Goal: Task Accomplishment & Management: Complete application form

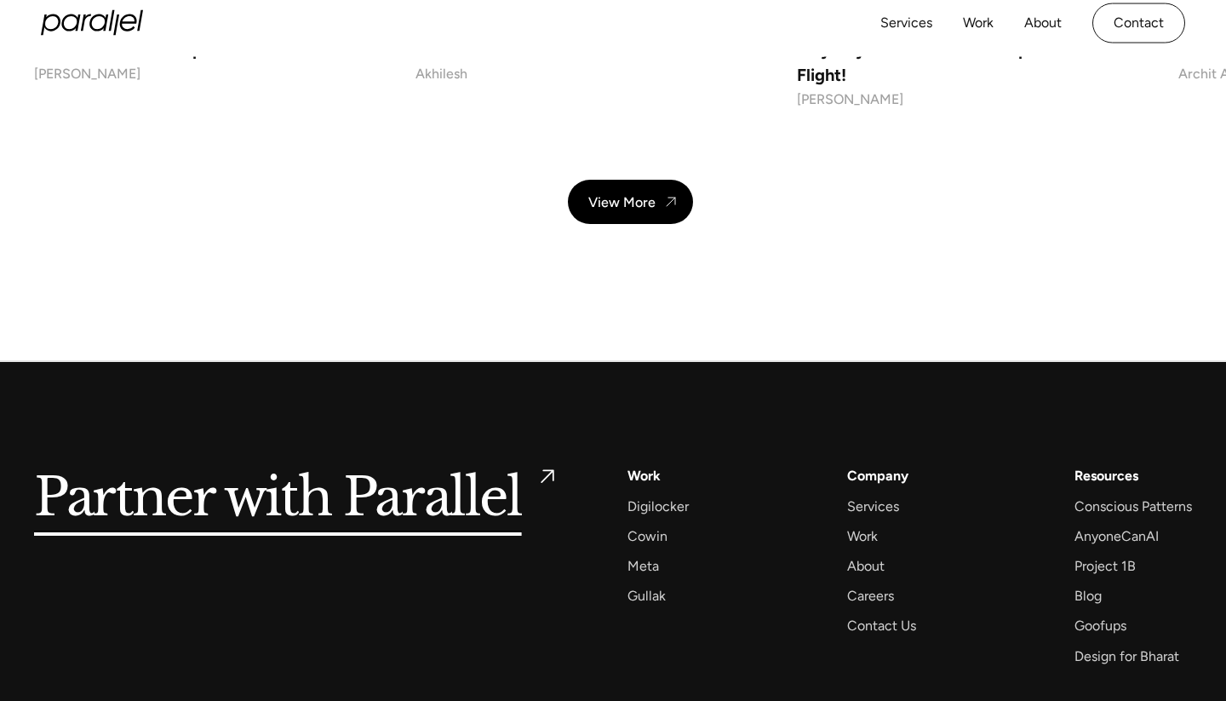
scroll to position [13333, 0]
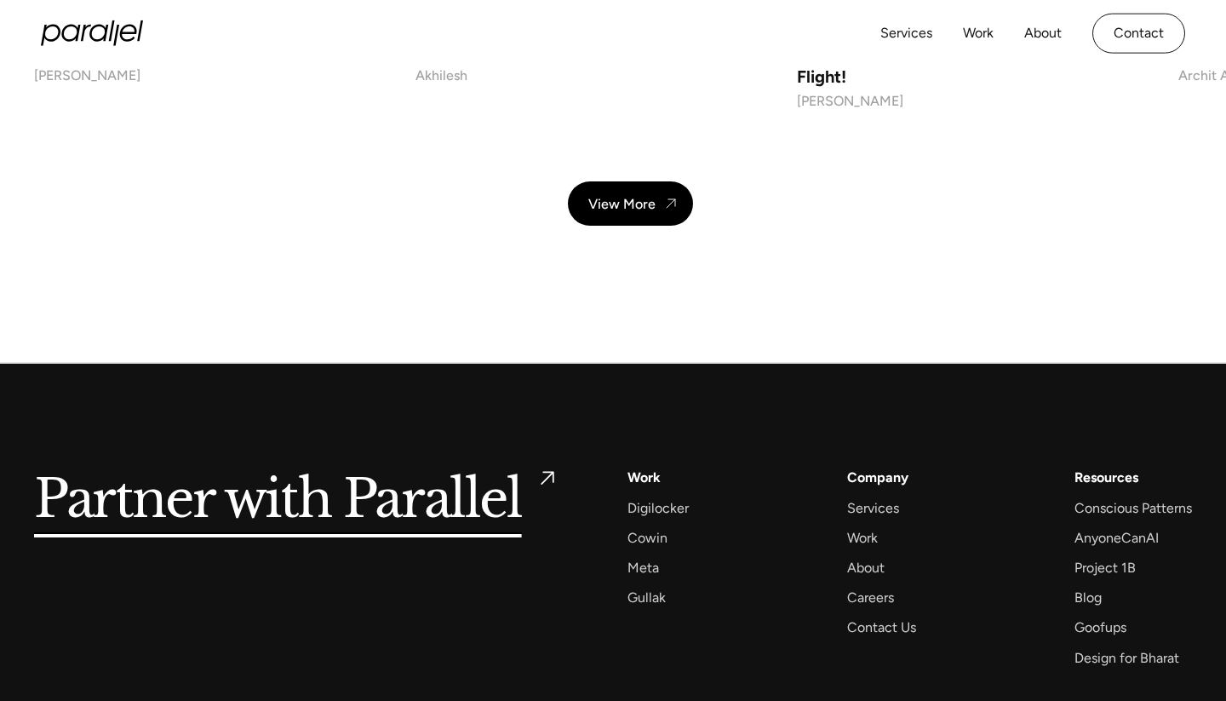
click at [868, 466] on div "Company Services Work About Careers Contact Us" at bounding box center [881, 552] width 69 height 173
click at [871, 586] on div "Careers" at bounding box center [870, 597] width 47 height 23
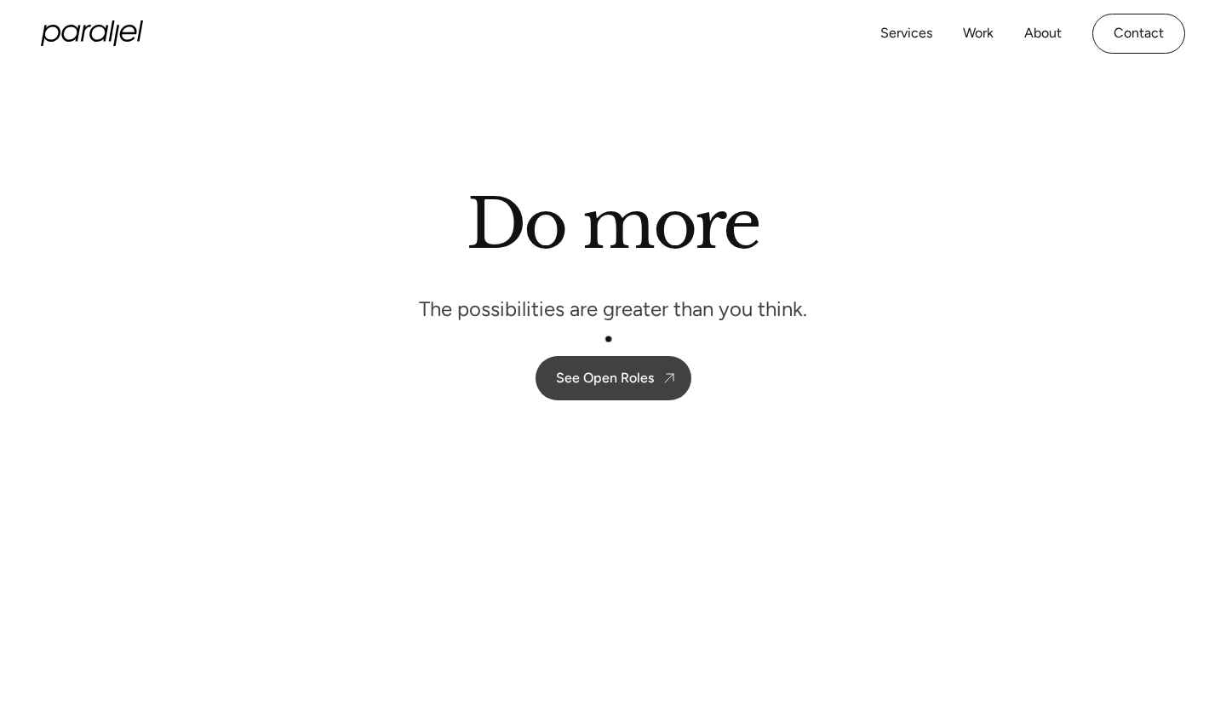
click at [611, 365] on link "See Open Roles" at bounding box center [613, 378] width 156 height 44
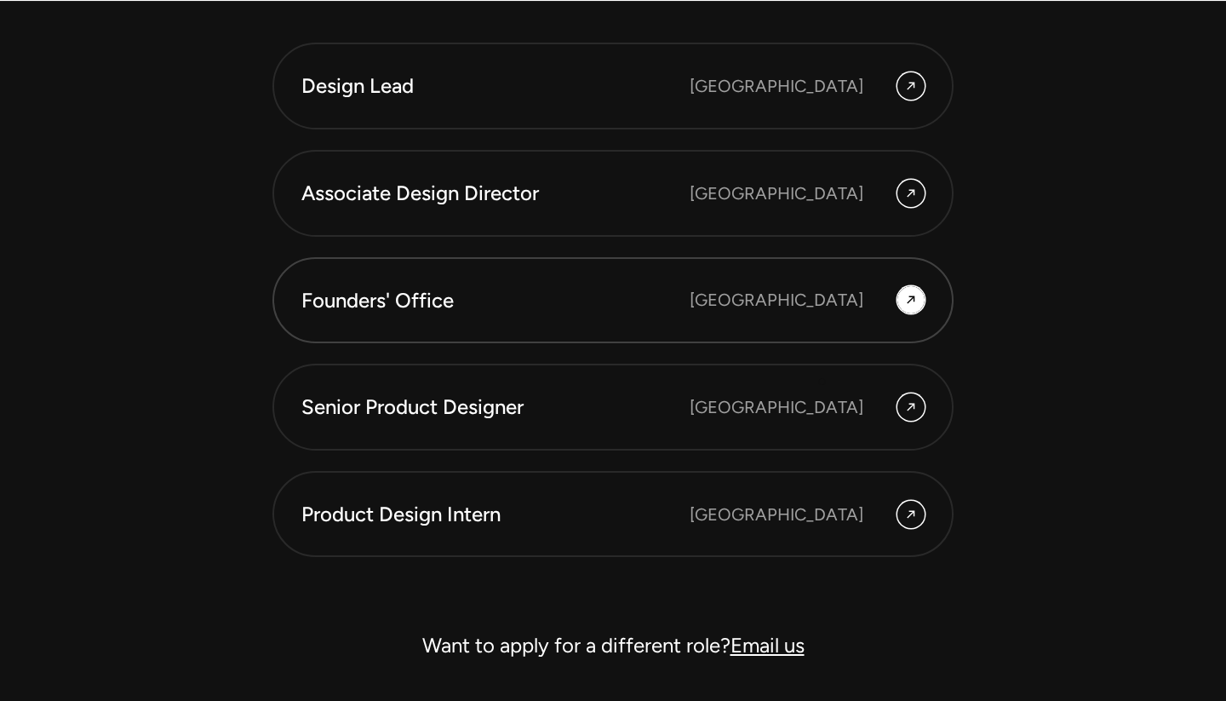
scroll to position [4693, 0]
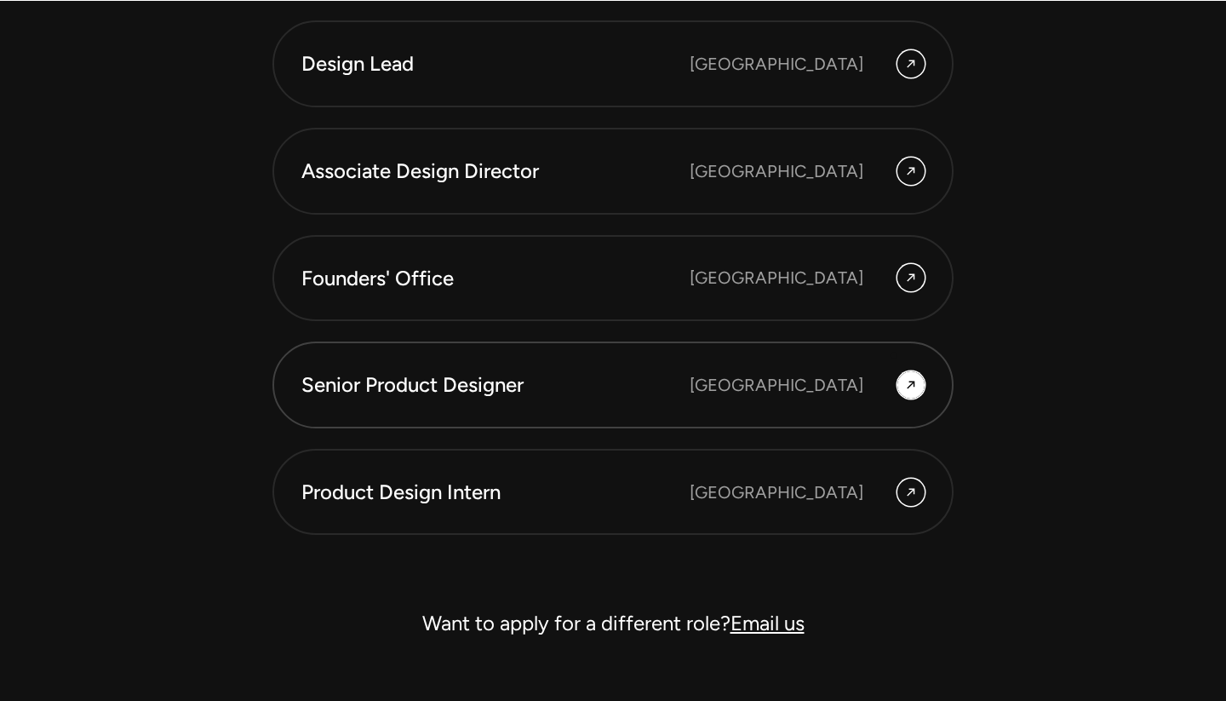
click at [894, 355] on link "Senior Product Designer [GEOGRAPHIC_DATA]" at bounding box center [612, 384] width 681 height 87
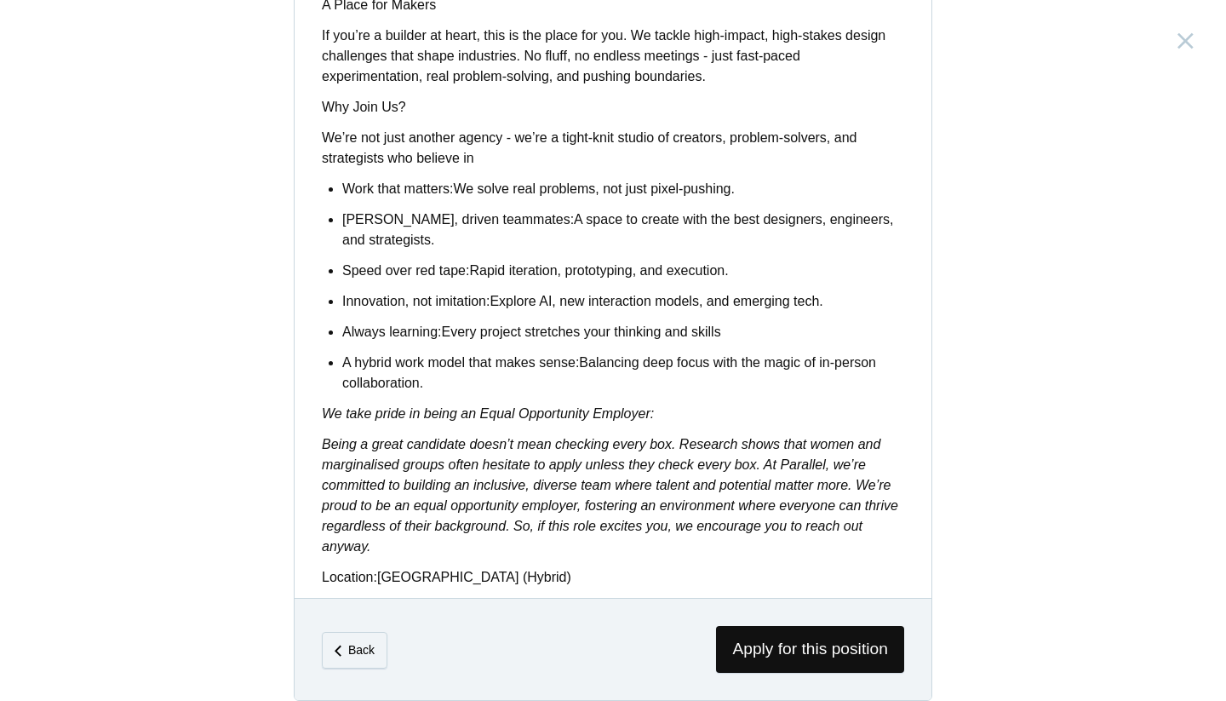
scroll to position [1324, 0]
click at [803, 627] on span "Apply for this position" at bounding box center [810, 650] width 188 height 47
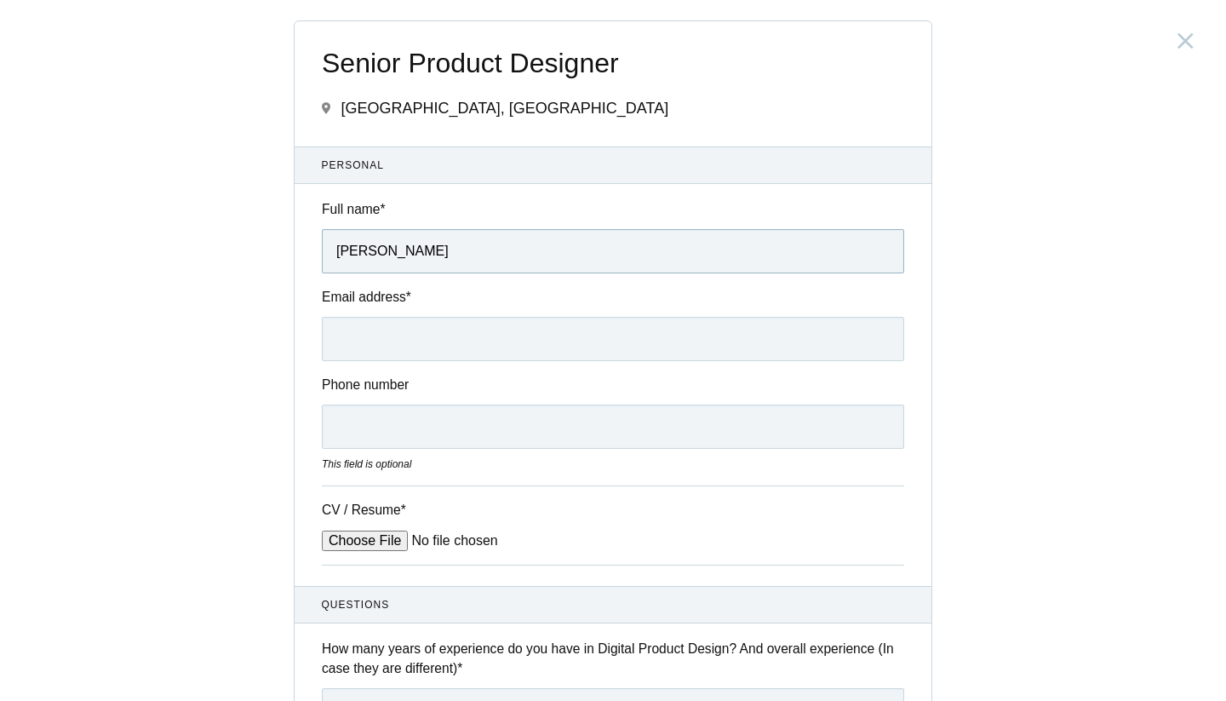
type input "[PERSON_NAME]"
type input "[EMAIL_ADDRESS][DOMAIN_NAME]"
type input "[PHONE_NUMBER]"
click at [375, 540] on input "CV / Resume *" at bounding box center [451, 540] width 258 height 20
type input "C:\fakepath\Salwa Khan_Resume_2025_New Updated FINAL.pdf"
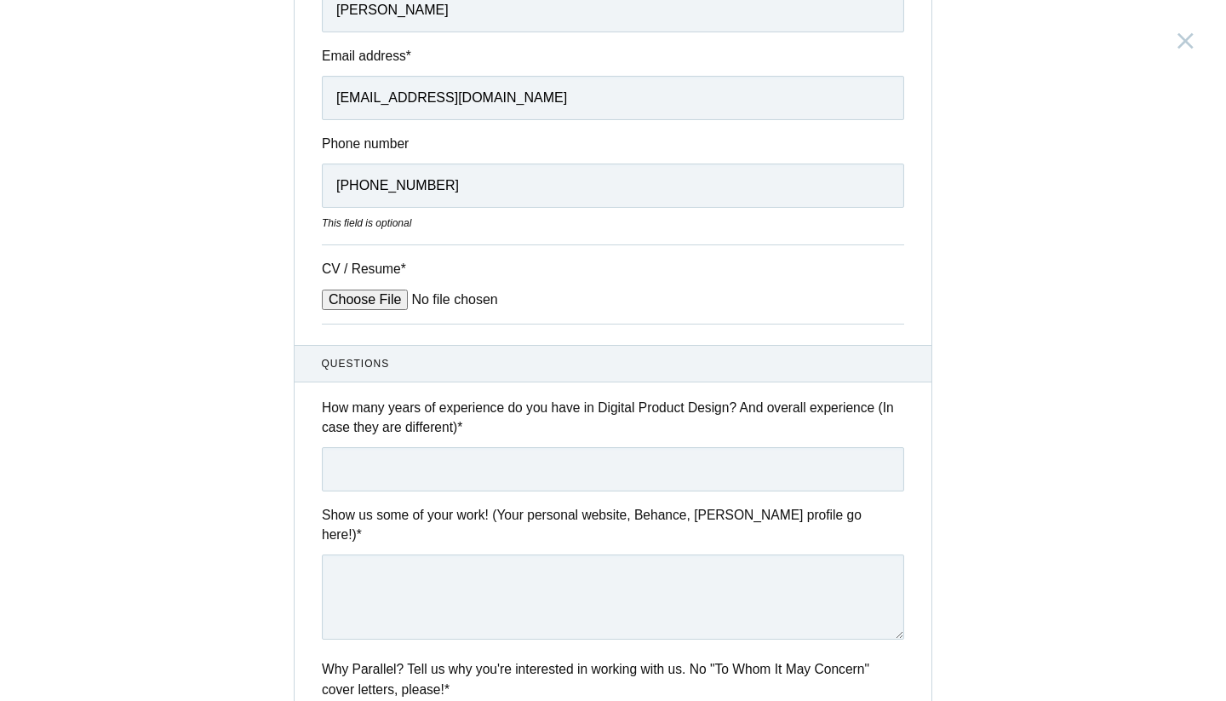
scroll to position [241, 0]
click at [425, 466] on input "text" at bounding box center [613, 469] width 582 height 44
type input "3.5"
click at [400, 587] on textarea at bounding box center [613, 596] width 582 height 85
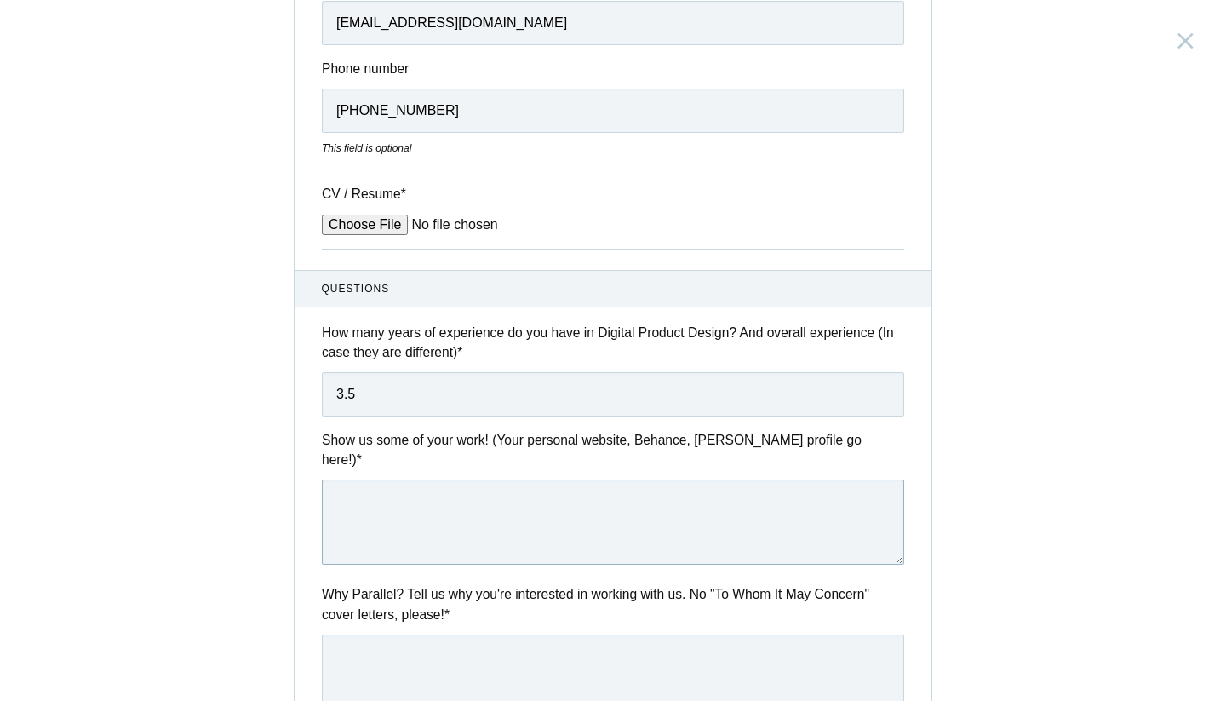
scroll to position [341, 0]
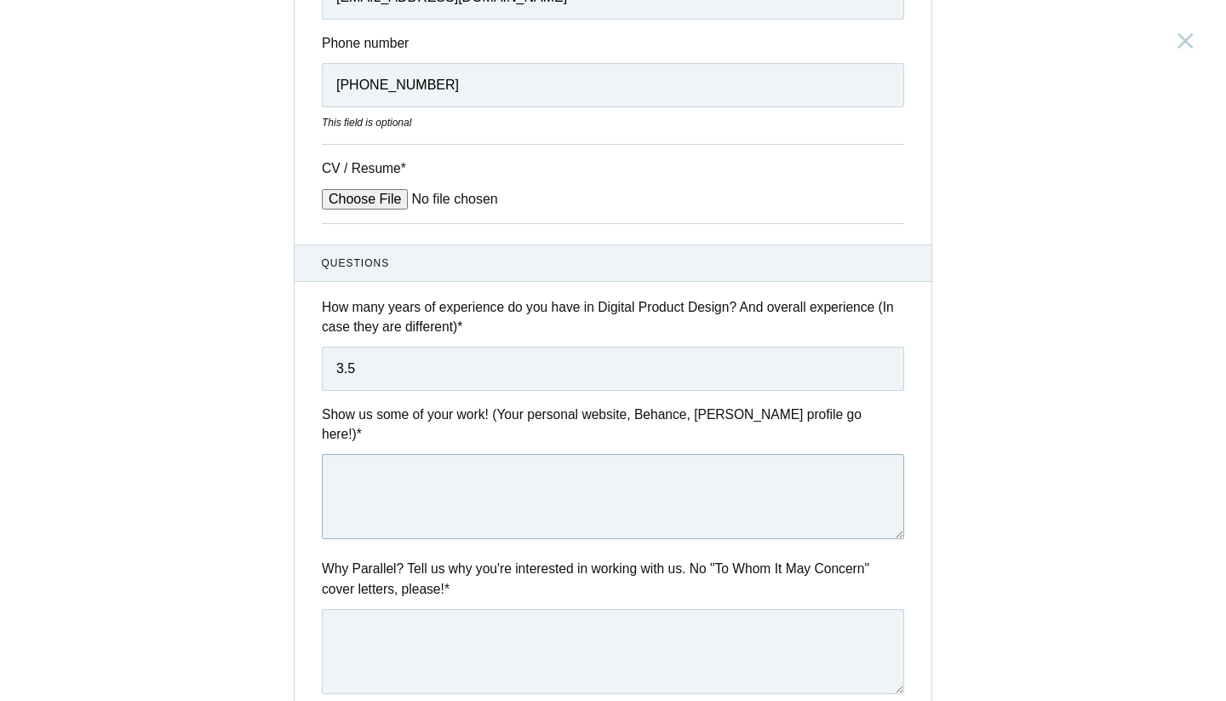
click at [690, 465] on textarea at bounding box center [613, 496] width 582 height 85
paste textarea "[URL][DOMAIN_NAME]"
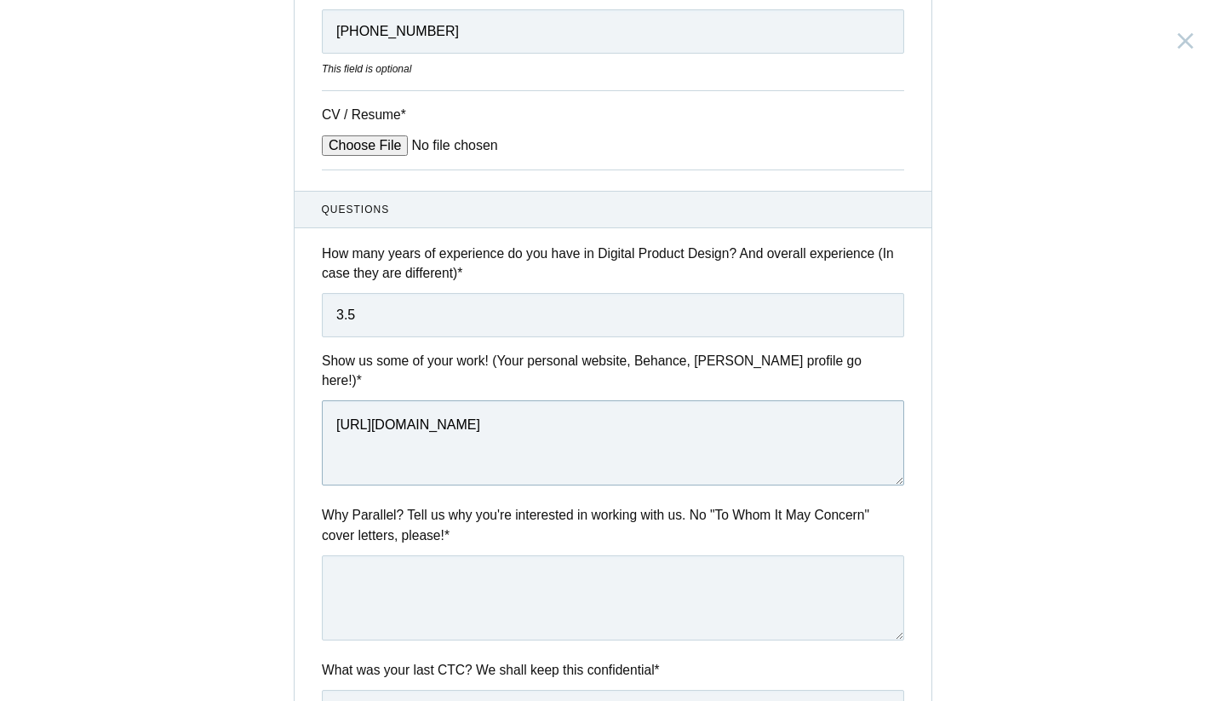
scroll to position [416, 0]
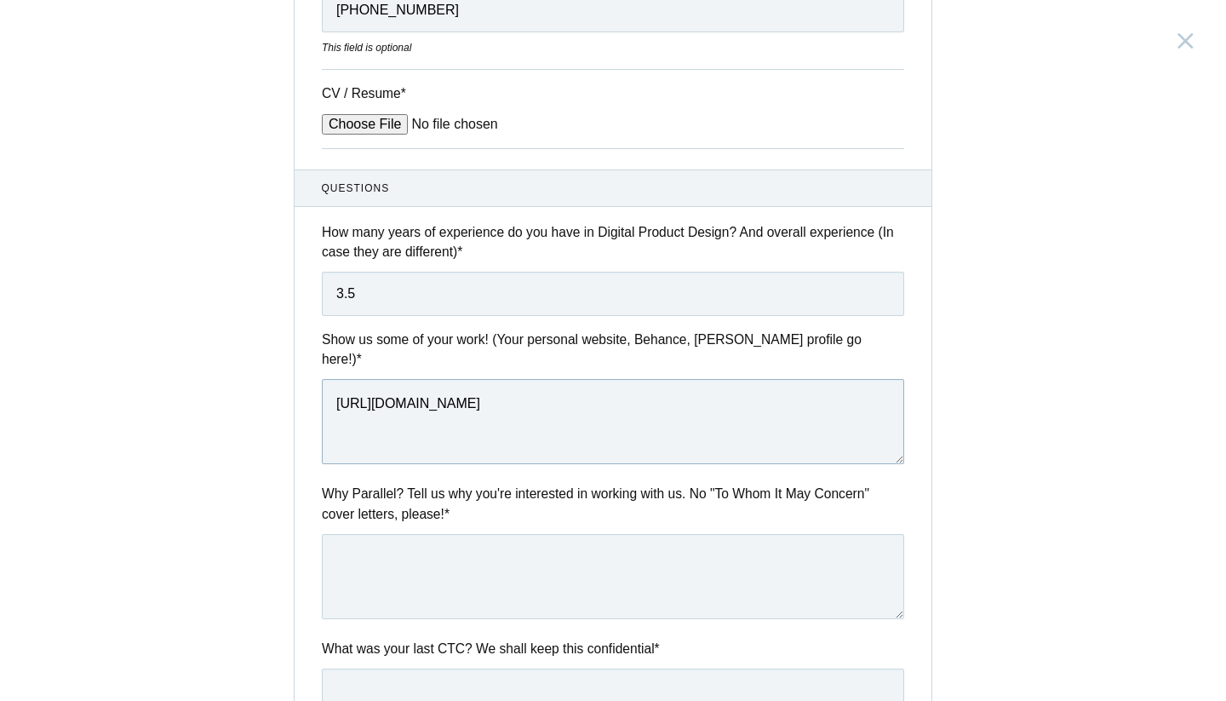
paste textarea "[URL][DOMAIN_NAME]"
type textarea "[URL][DOMAIN_NAME] [URL][DOMAIN_NAME]"
click at [482, 581] on textarea at bounding box center [613, 576] width 582 height 85
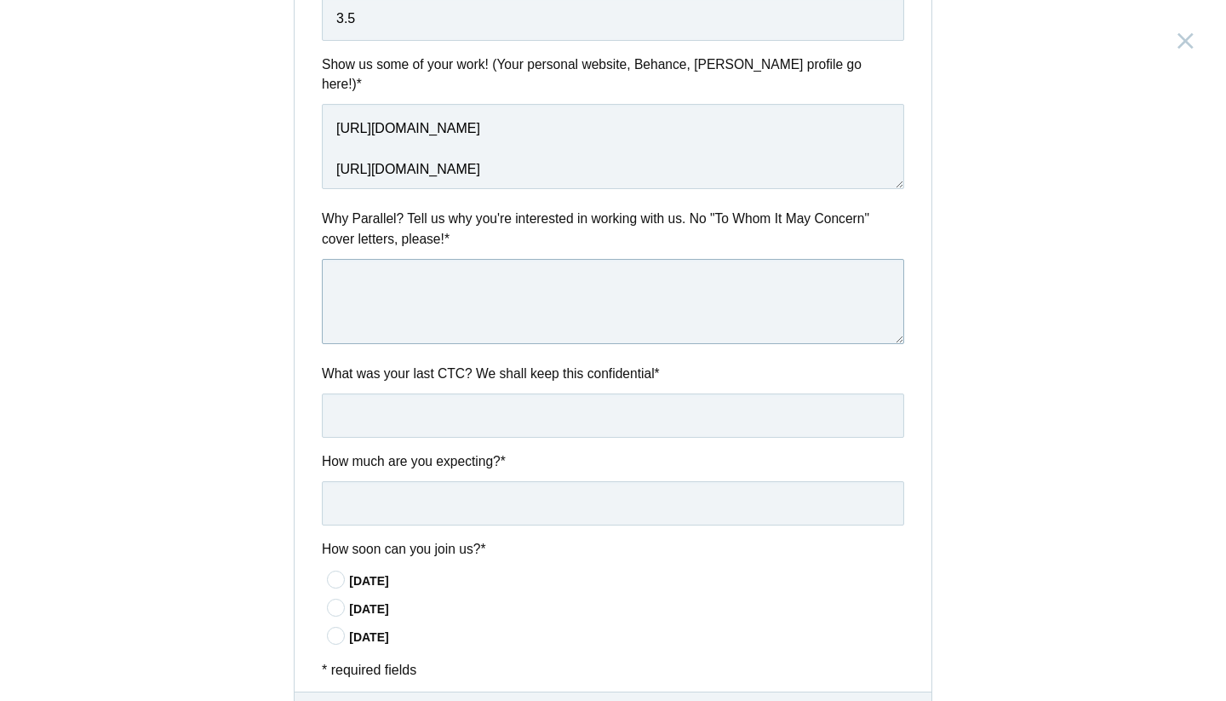
scroll to position [690, 0]
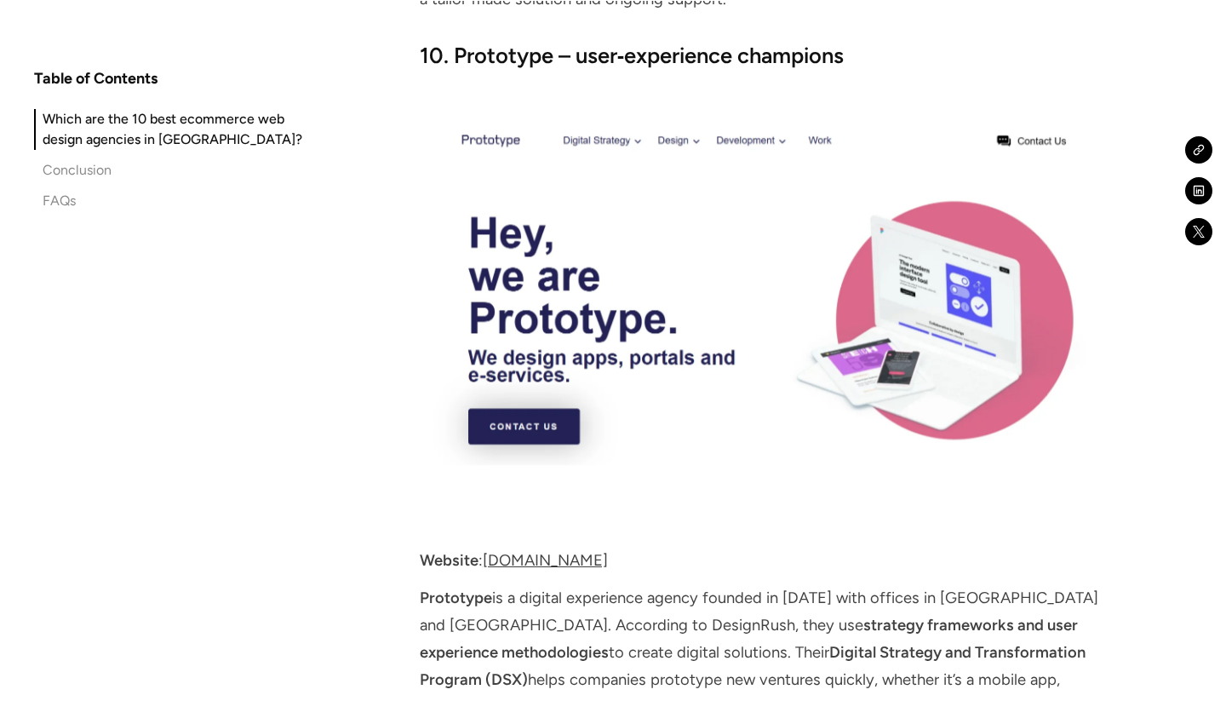
scroll to position [10180, 0]
